Goal: Task Accomplishment & Management: Complete application form

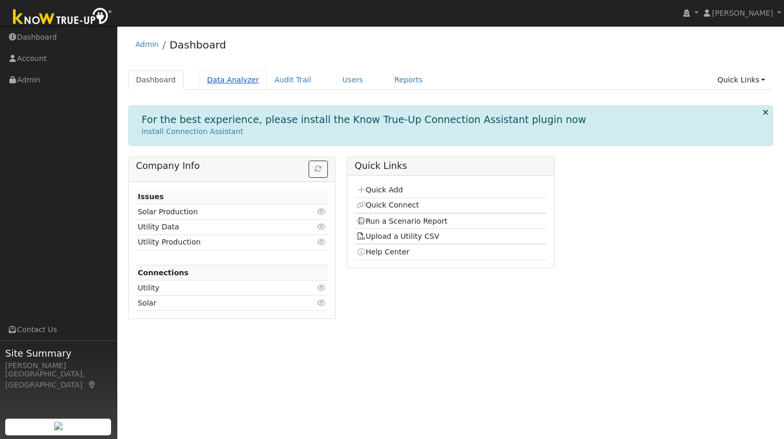
click at [224, 82] on link "Data Analyzer" at bounding box center [233, 79] width 68 height 19
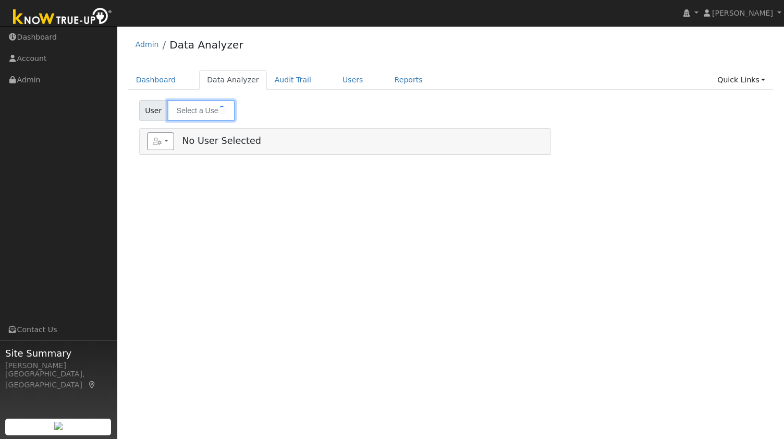
click at [200, 105] on input "text" at bounding box center [201, 110] width 68 height 21
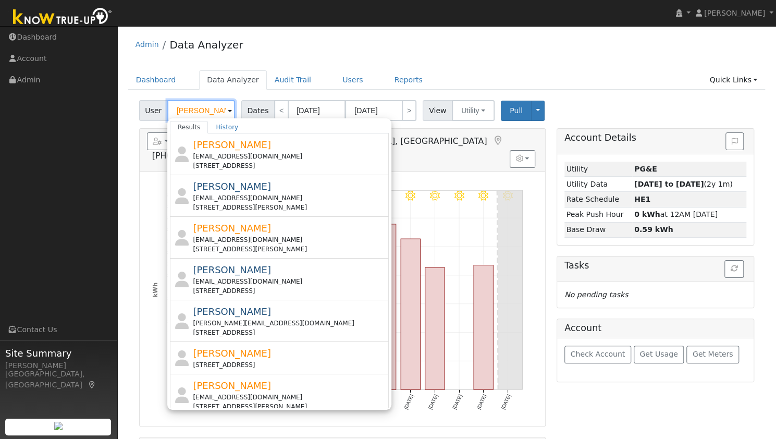
paste input "[PERSON_NAME]"
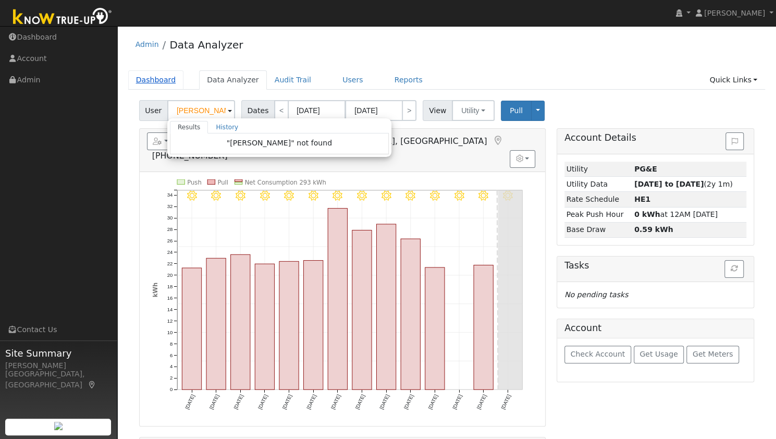
click at [155, 85] on link "Dashboard" at bounding box center [156, 79] width 56 height 19
type input "[PERSON_NAME]"
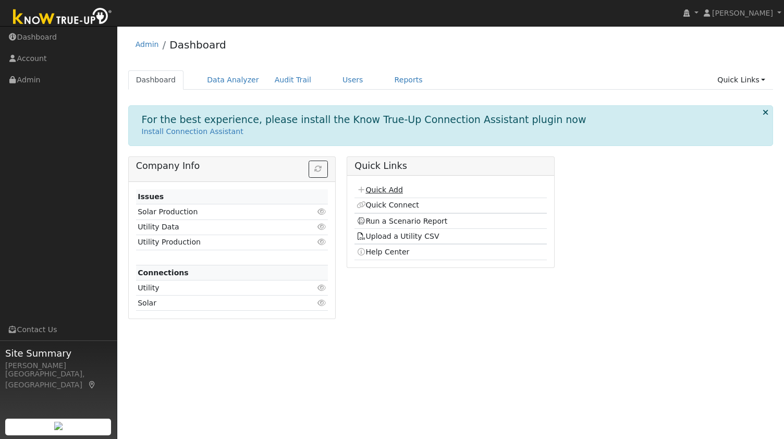
click at [384, 188] on link "Quick Add" at bounding box center [379, 190] width 46 height 8
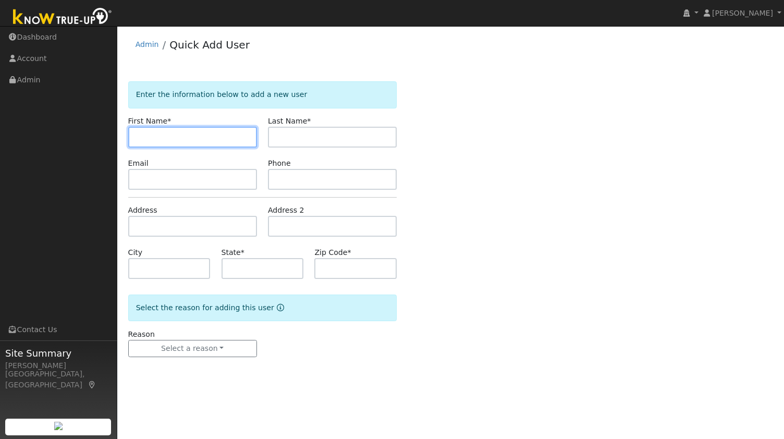
paste input "Rick Dotterer"
type input "Rick"
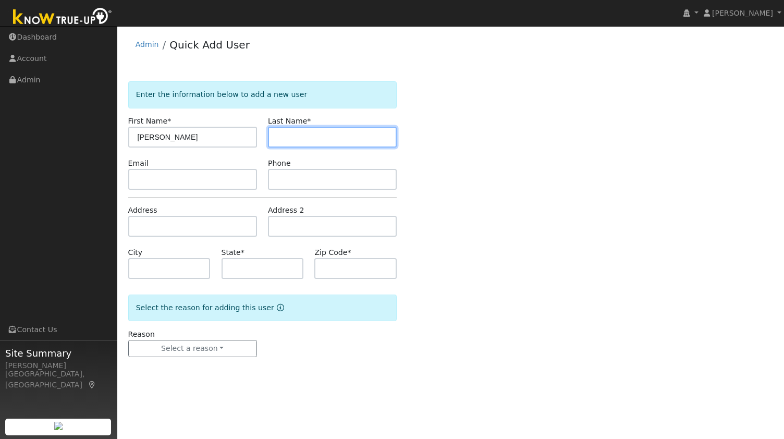
paste input "Dotterer"
type input "Dotterer"
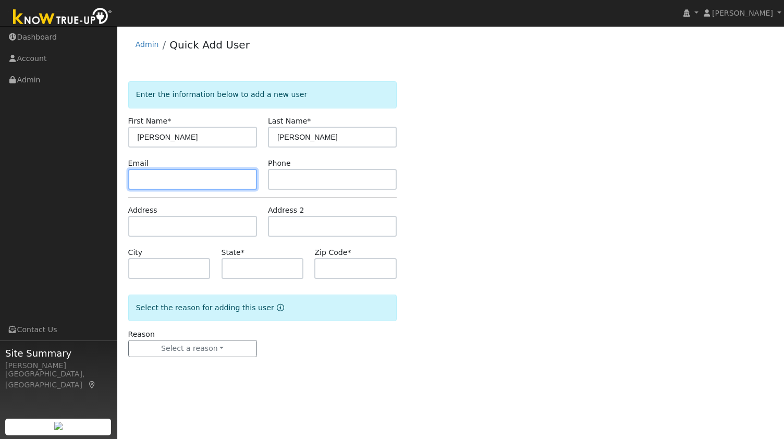
click at [230, 184] on input "text" at bounding box center [192, 179] width 129 height 21
paste input "rickdot1@comcast.net"
type input "rickdot1@comcast.net"
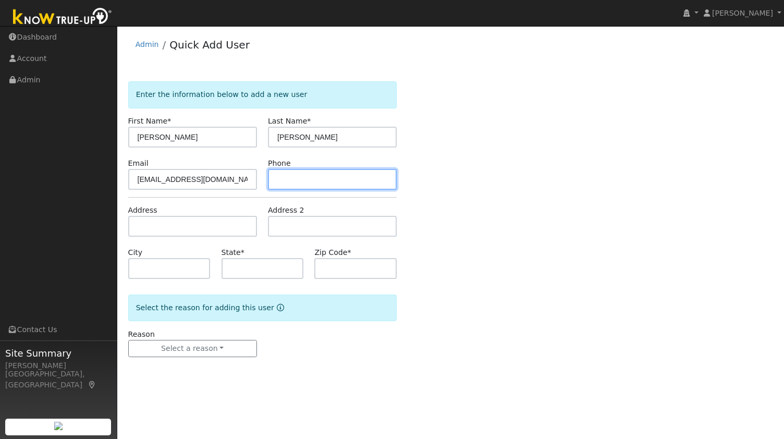
click at [316, 178] on input "text" at bounding box center [332, 179] width 129 height 21
paste input "5108533814"
type input "5108533814"
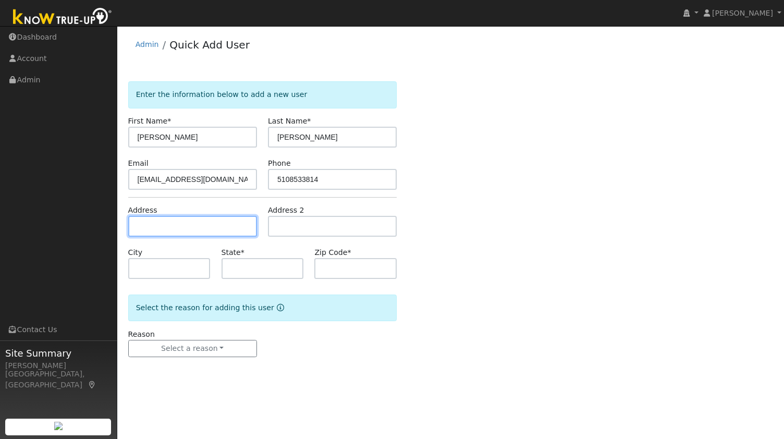
click at [206, 225] on input "text" at bounding box center [192, 226] width 129 height 21
paste input "201 Pleasant Oaks Court, Pleasant Hill, California 94523, US"
type input "201 Pleasant Oaks Court"
type input "Pleasant Hill"
type input "CA"
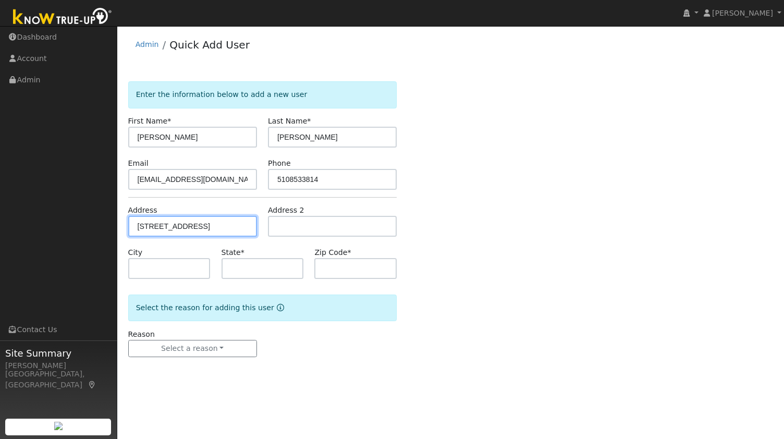
type input "94523"
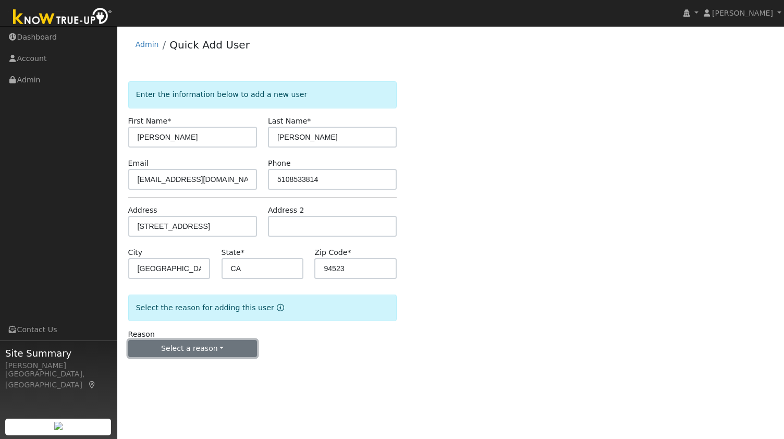
click at [200, 348] on button "Select a reason" at bounding box center [192, 349] width 129 height 18
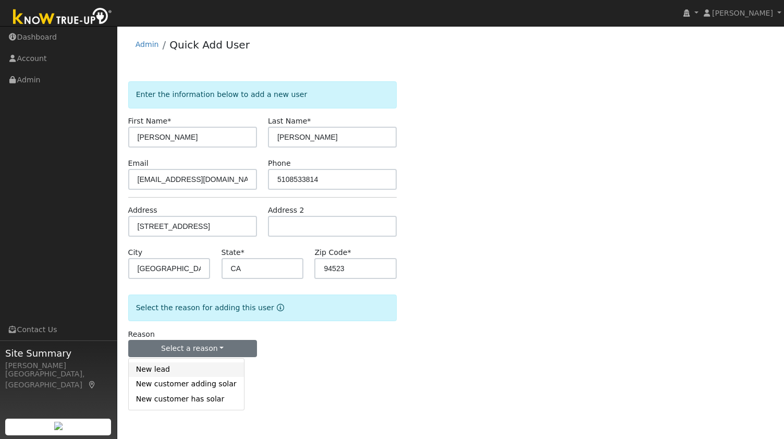
click at [198, 365] on link "New lead" at bounding box center [186, 369] width 115 height 15
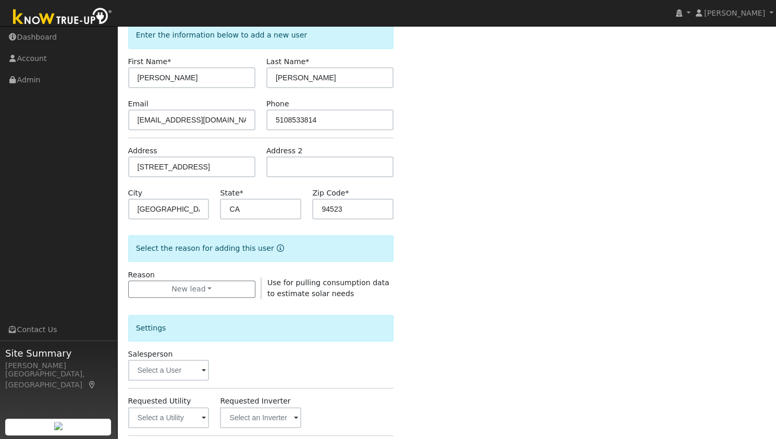
scroll to position [156, 0]
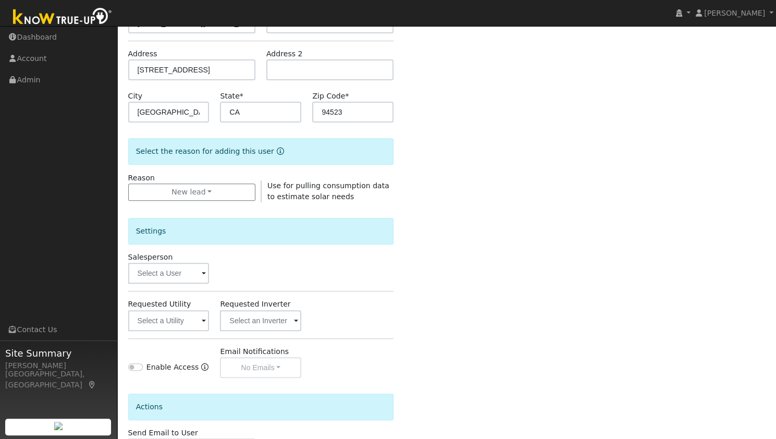
click at [175, 306] on label "Requested Utility" at bounding box center [159, 304] width 63 height 11
click at [182, 323] on input "text" at bounding box center [168, 320] width 81 height 21
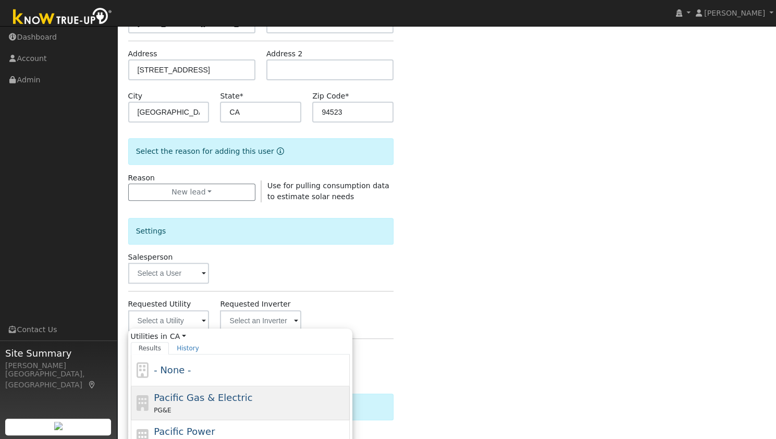
click at [211, 397] on span "Pacific Gas & Electric" at bounding box center [203, 397] width 98 height 11
type input "Pacific Gas & Electric"
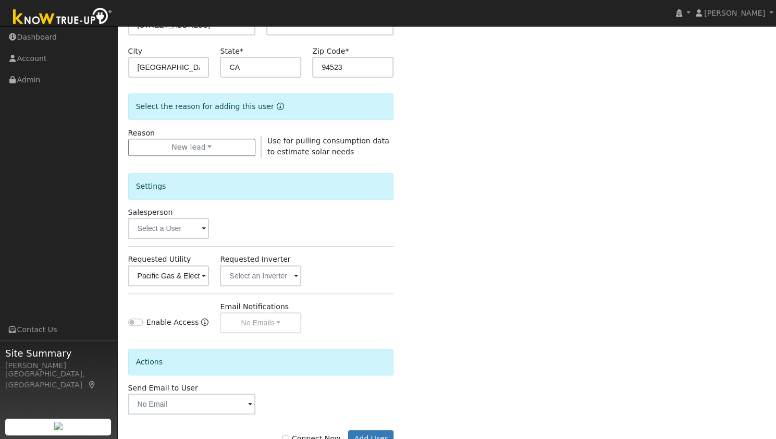
scroll to position [235, 0]
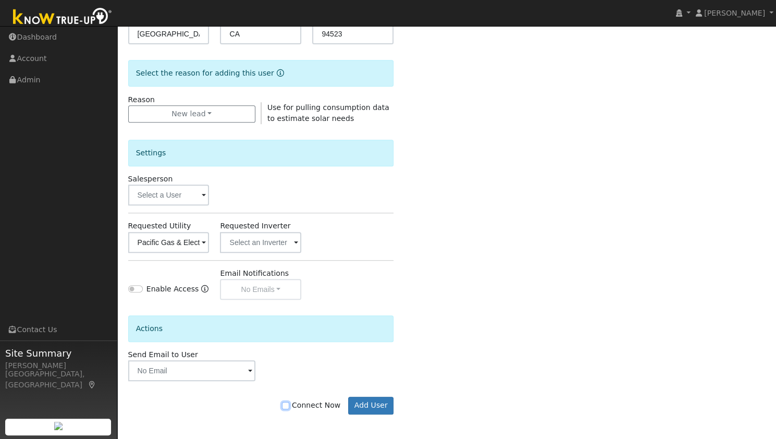
click at [289, 404] on input "Connect Now" at bounding box center [285, 405] width 7 height 7
checkbox input "true"
click at [367, 400] on button "Add User" at bounding box center [370, 406] width 45 height 18
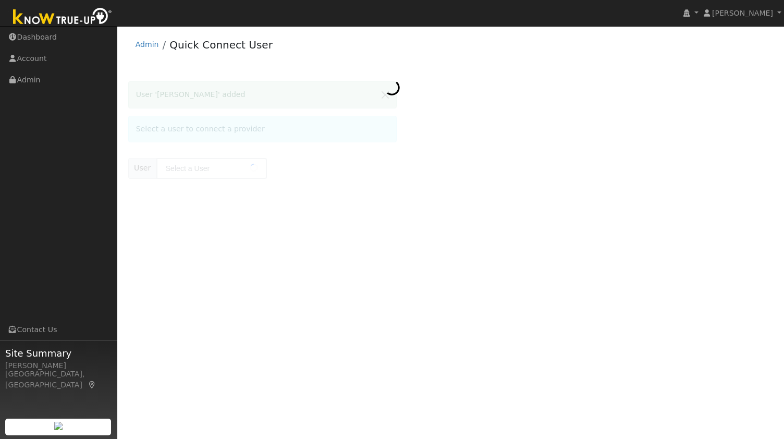
type input "[PERSON_NAME]"
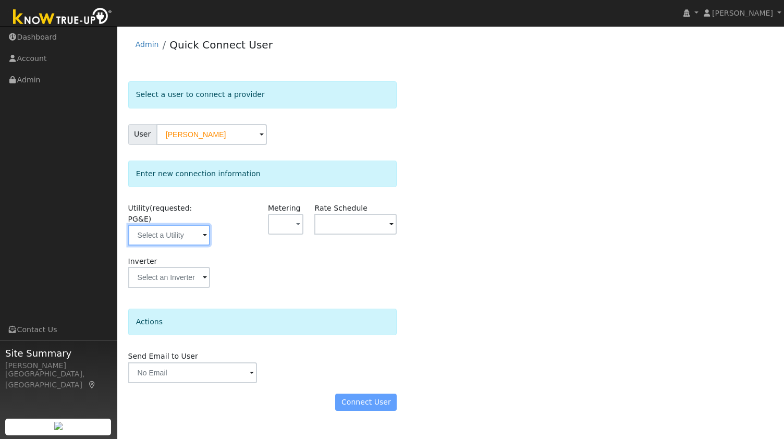
click at [181, 225] on input "text" at bounding box center [169, 235] width 82 height 21
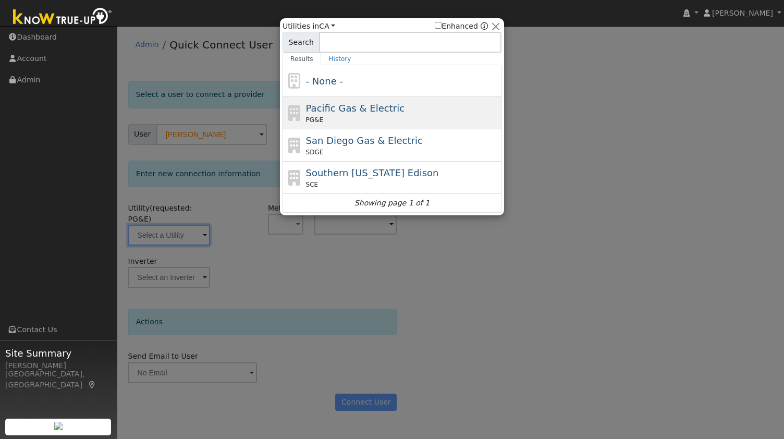
click at [306, 117] on span "PG&E" at bounding box center [314, 119] width 17 height 9
type input "PG&E"
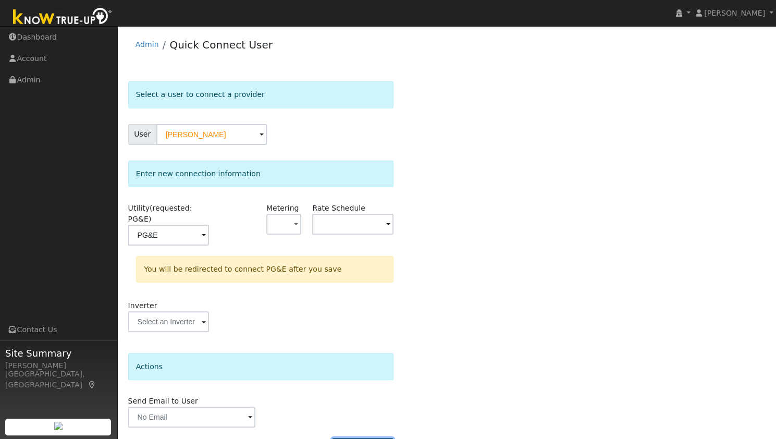
click at [362, 438] on button "Connect User" at bounding box center [362, 447] width 61 height 18
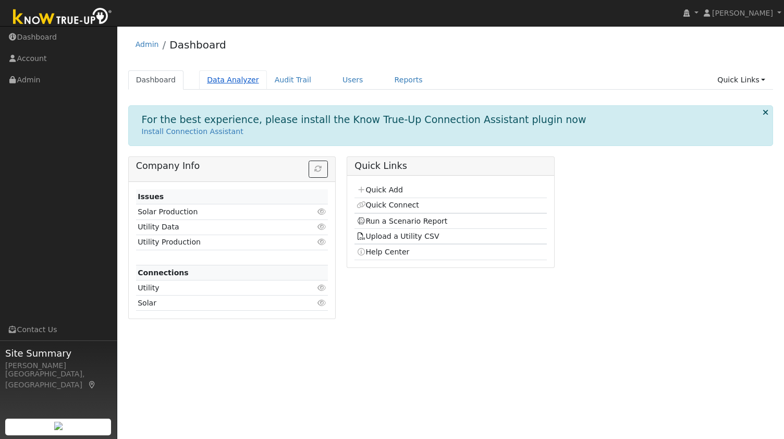
click at [232, 88] on link "Data Analyzer" at bounding box center [233, 79] width 68 height 19
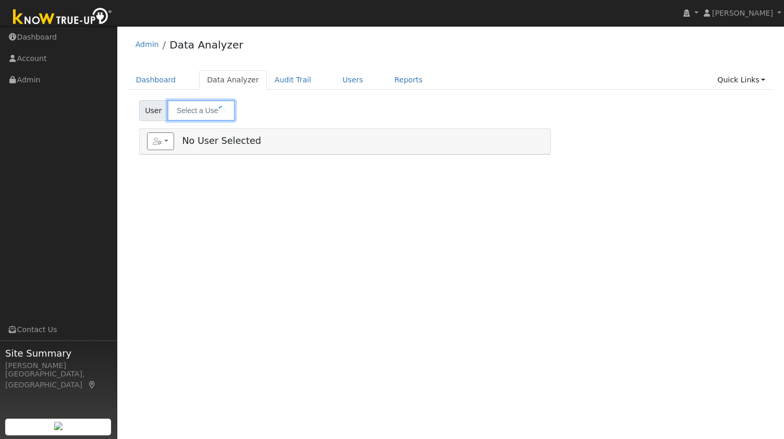
type input "[PERSON_NAME]"
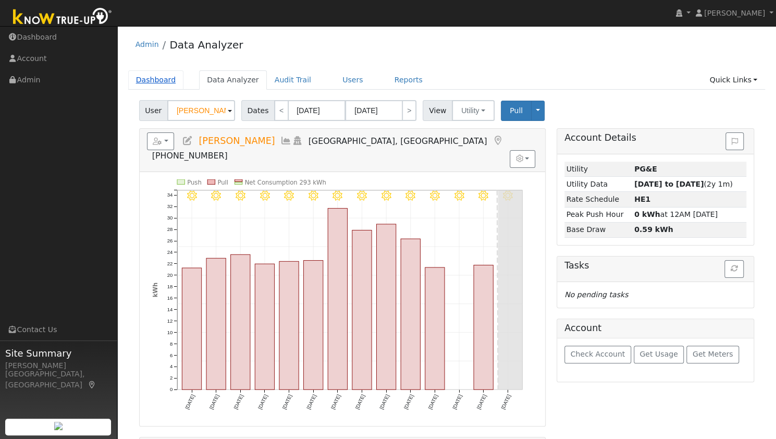
click at [154, 83] on link "Dashboard" at bounding box center [156, 79] width 56 height 19
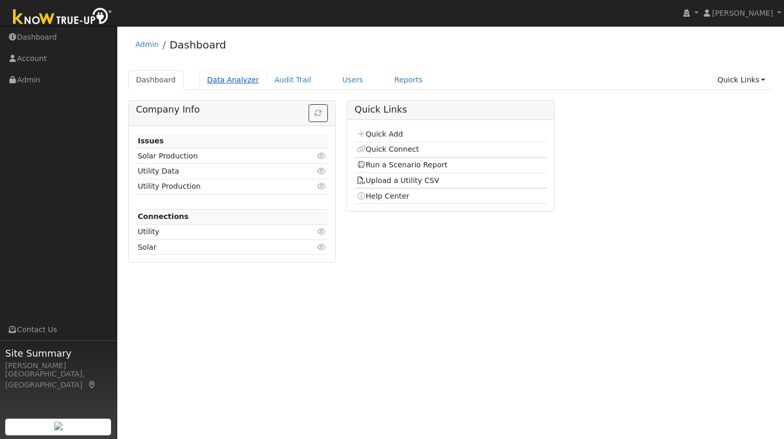
click at [211, 79] on link "Data Analyzer" at bounding box center [233, 79] width 68 height 19
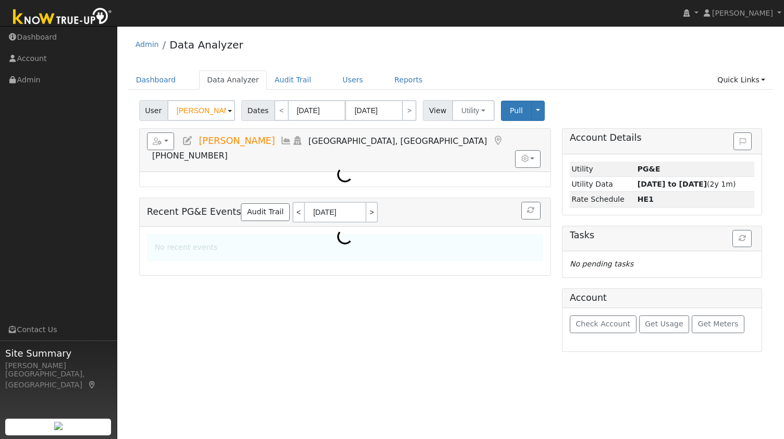
click at [203, 110] on input "[PERSON_NAME]" at bounding box center [201, 110] width 68 height 21
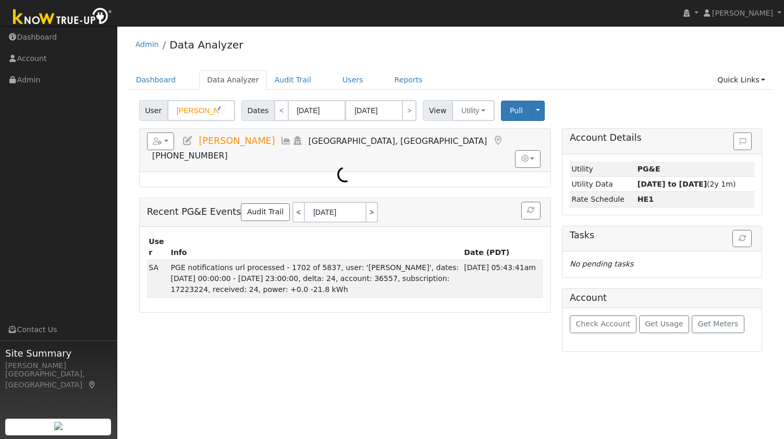
click at [203, 110] on input "[PERSON_NAME]" at bounding box center [201, 110] width 68 height 21
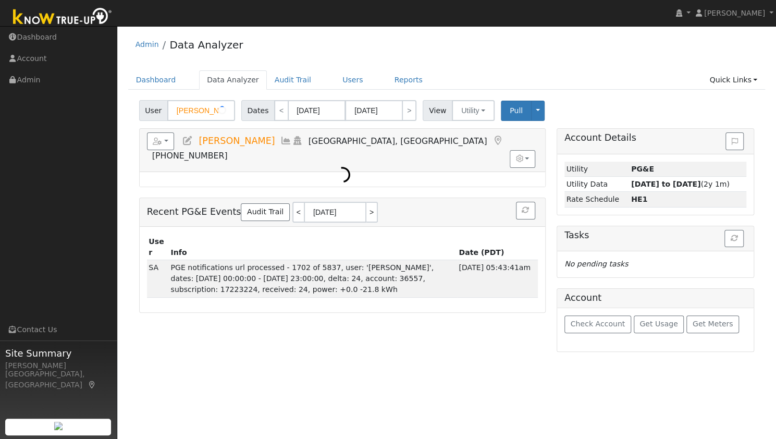
click at [203, 110] on input "[PERSON_NAME]" at bounding box center [201, 110] width 68 height 21
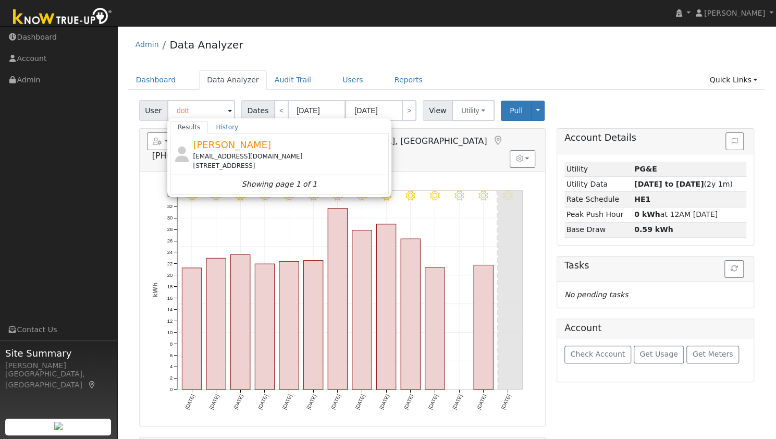
click at [227, 155] on div "[EMAIL_ADDRESS][DOMAIN_NAME]" at bounding box center [289, 156] width 193 height 9
type input "[PERSON_NAME]"
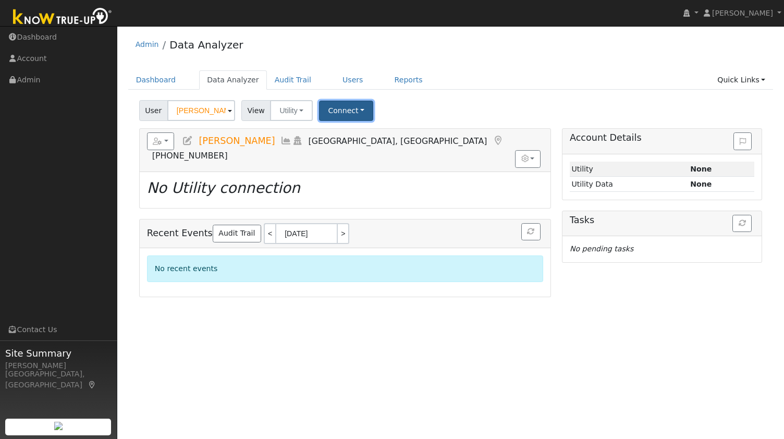
click at [334, 113] on button "Connect" at bounding box center [346, 111] width 54 height 20
click at [355, 129] on link "Select a Provider" at bounding box center [359, 133] width 81 height 15
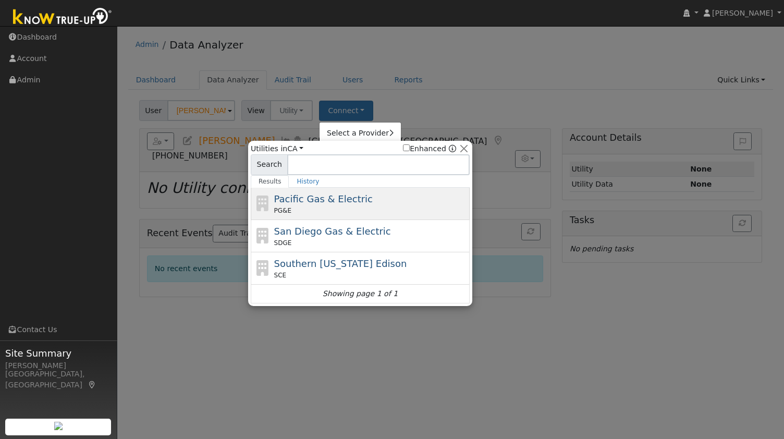
click at [349, 201] on span "Pacific Gas & Electric" at bounding box center [323, 198] width 98 height 11
